Goal: Information Seeking & Learning: Learn about a topic

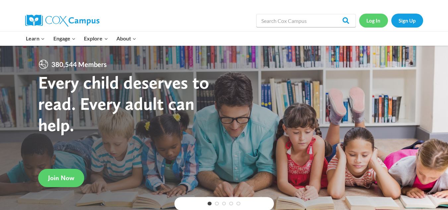
click at [369, 22] on link "Log In" at bounding box center [373, 21] width 29 height 14
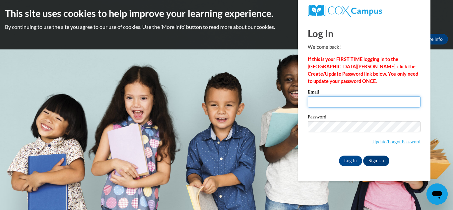
click at [322, 105] on input "Email" at bounding box center [363, 101] width 113 height 11
type input "ceecee337@gmail.com"
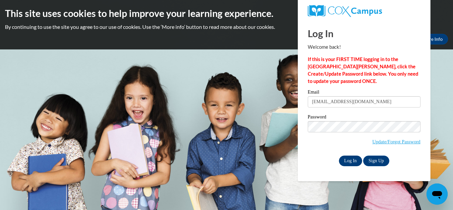
click at [341, 165] on div "Log In Welcome back! If this is your FIRST TIME logging in to the NEW Cox Campu…" at bounding box center [364, 100] width 142 height 161
click at [343, 162] on input "Log In" at bounding box center [350, 160] width 23 height 11
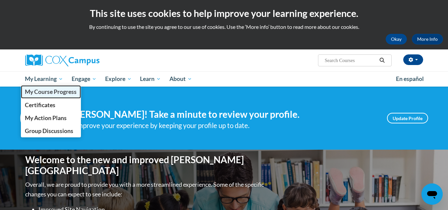
click at [49, 93] on span "My Course Progress" at bounding box center [51, 91] width 52 height 7
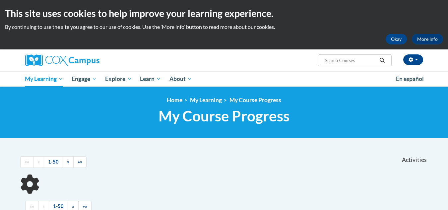
click at [46, 107] on div "<en>My Learning</en><fr>New fr_My Learning</fr><it>New it_My Learning</it><de>N…" at bounding box center [223, 111] width 417 height 31
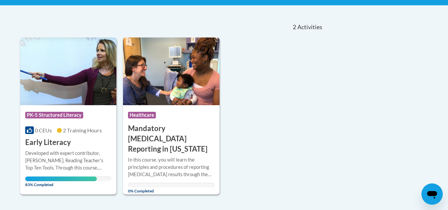
scroll to position [166, 0]
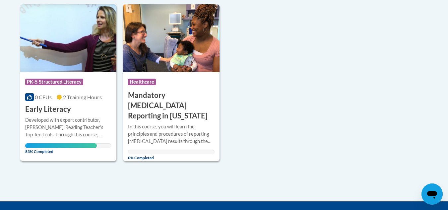
click at [74, 105] on div "Course Category: PK-5 Structured Literacy 0 CEUs 2 Training Hours COURSE Early …" at bounding box center [68, 93] width 96 height 42
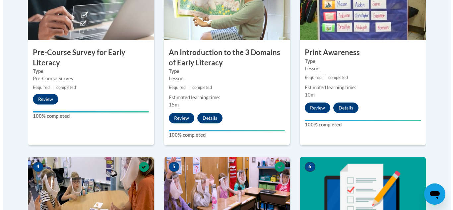
scroll to position [249, 0]
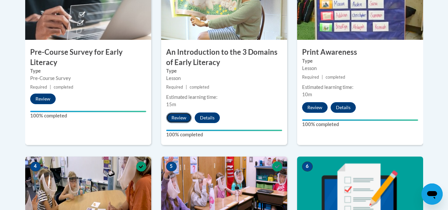
click at [174, 116] on button "Review" at bounding box center [179, 117] width 26 height 11
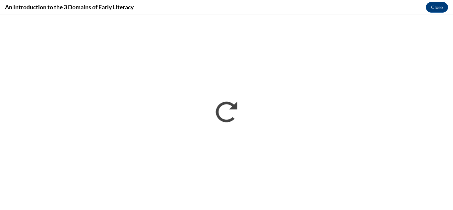
scroll to position [0, 0]
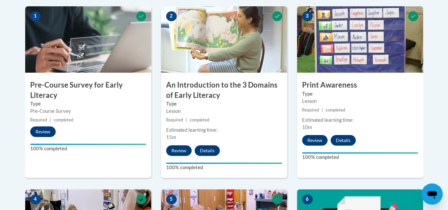
scroll to position [217, 0]
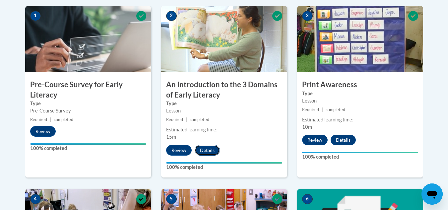
click at [205, 150] on button "Details" at bounding box center [206, 150] width 25 height 11
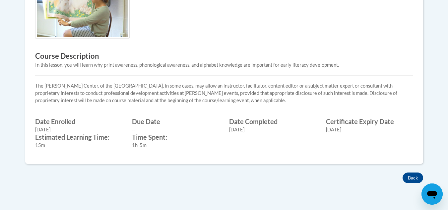
scroll to position [254, 0]
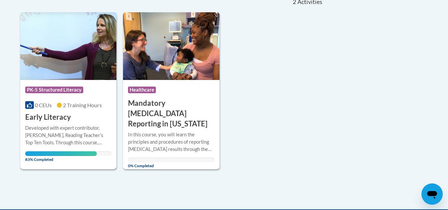
click at [76, 64] on img at bounding box center [68, 46] width 96 height 68
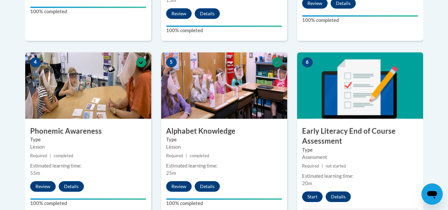
scroll to position [354, 0]
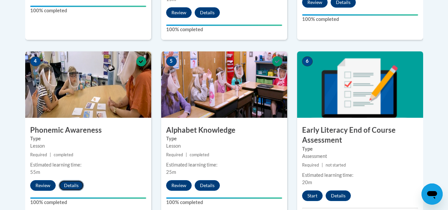
click at [75, 186] on button "Details" at bounding box center [71, 185] width 25 height 11
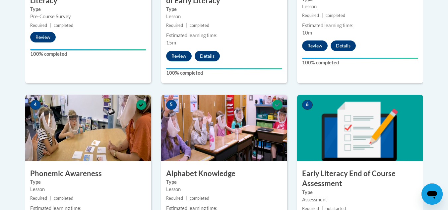
click at [204, 55] on button "Details" at bounding box center [206, 56] width 25 height 11
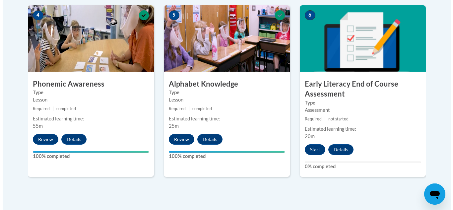
scroll to position [407, 0]
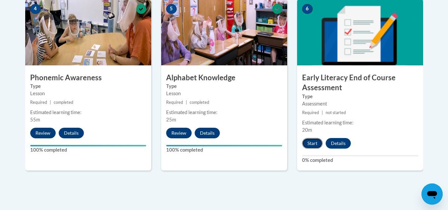
click at [311, 138] on button "Start" at bounding box center [312, 143] width 21 height 11
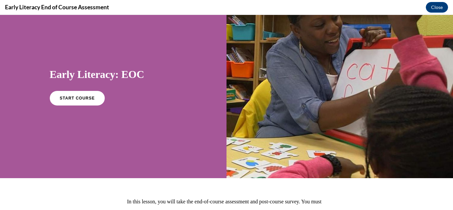
scroll to position [19, 0]
